Goal: Task Accomplishment & Management: Manage account settings

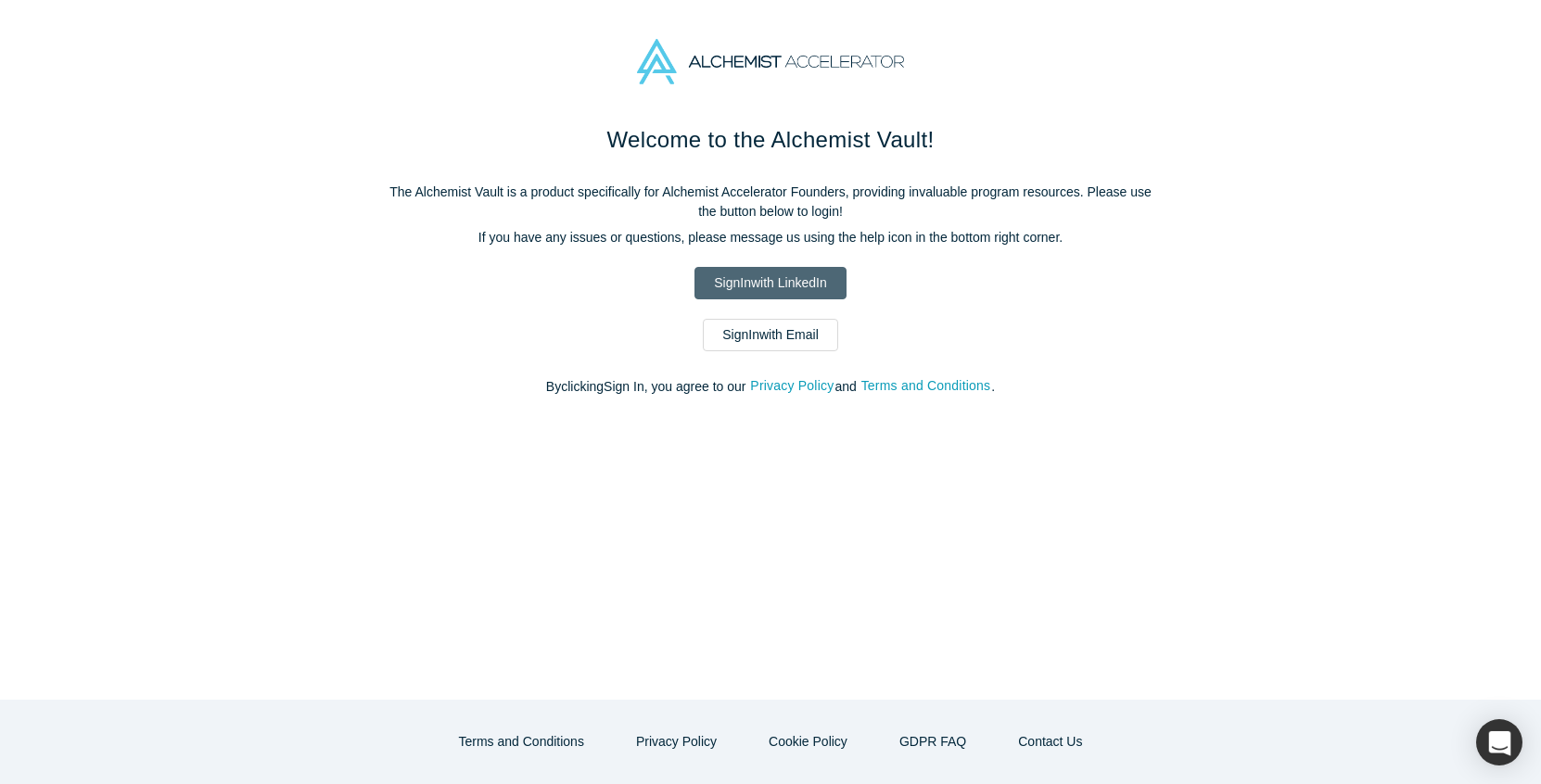
click at [744, 282] on link "Sign In with LinkedIn" at bounding box center [770, 282] width 151 height 32
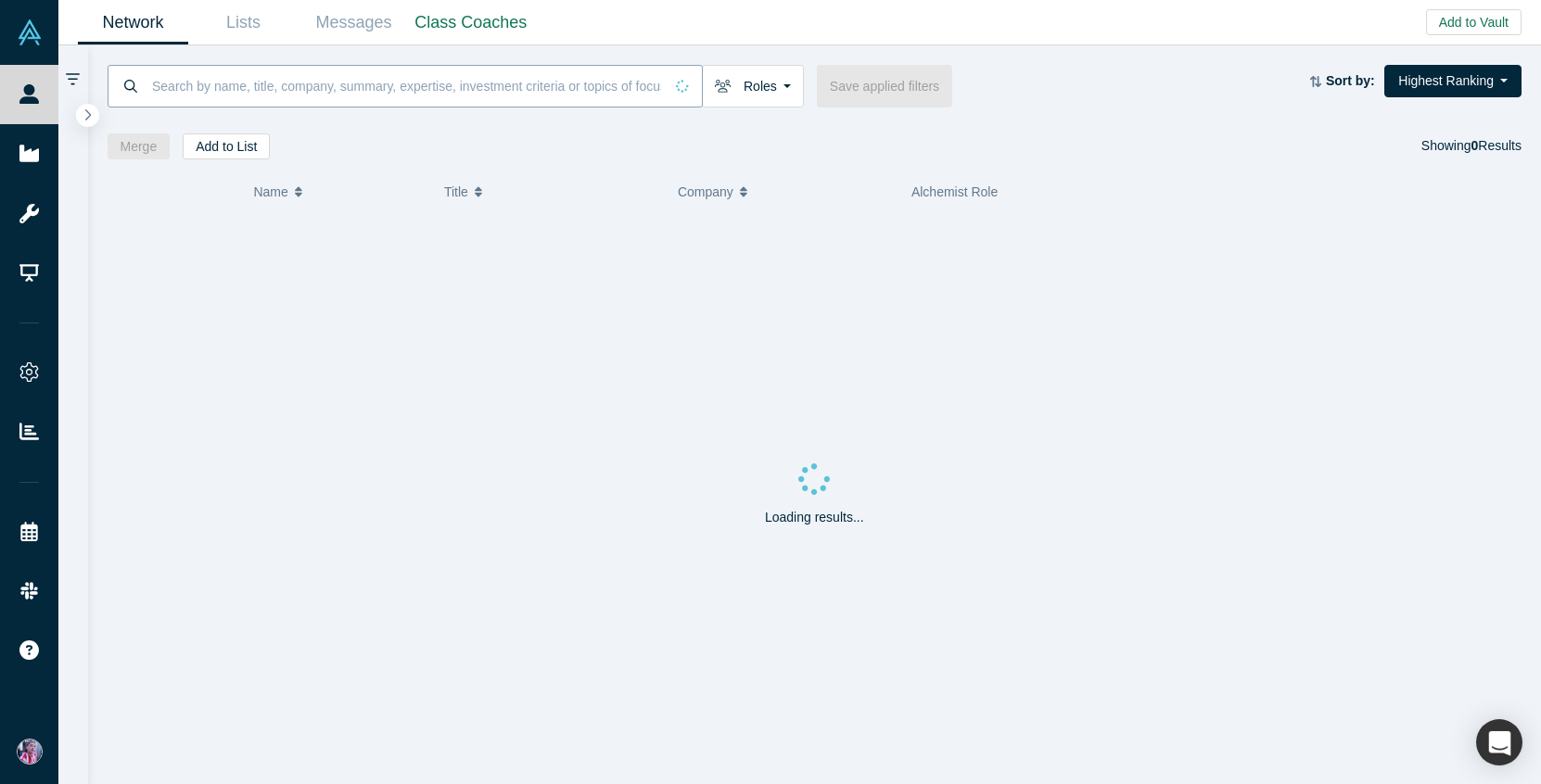
click at [191, 86] on input at bounding box center [407, 85] width 512 height 44
